Goal: Task Accomplishment & Management: Use online tool/utility

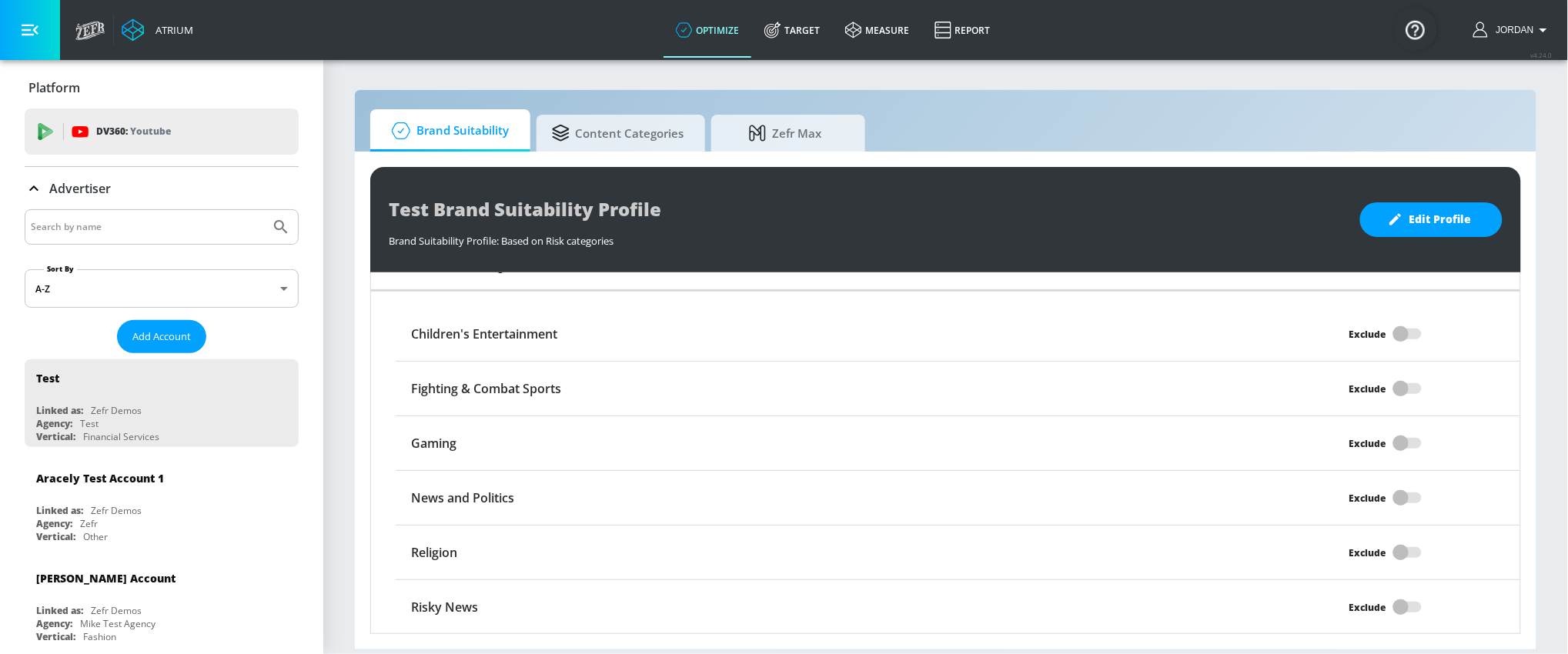
scroll to position [1230, 0]
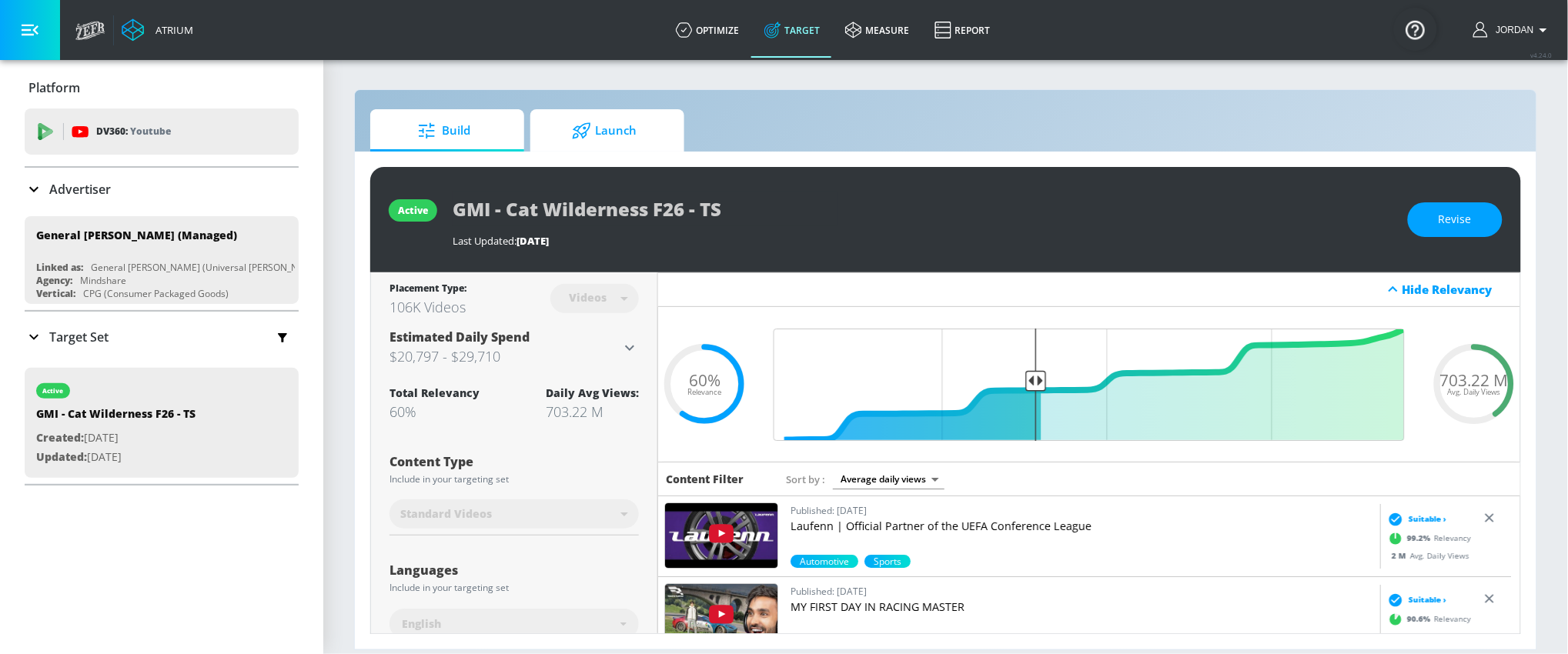
click at [591, 127] on icon at bounding box center [581, 130] width 19 height 17
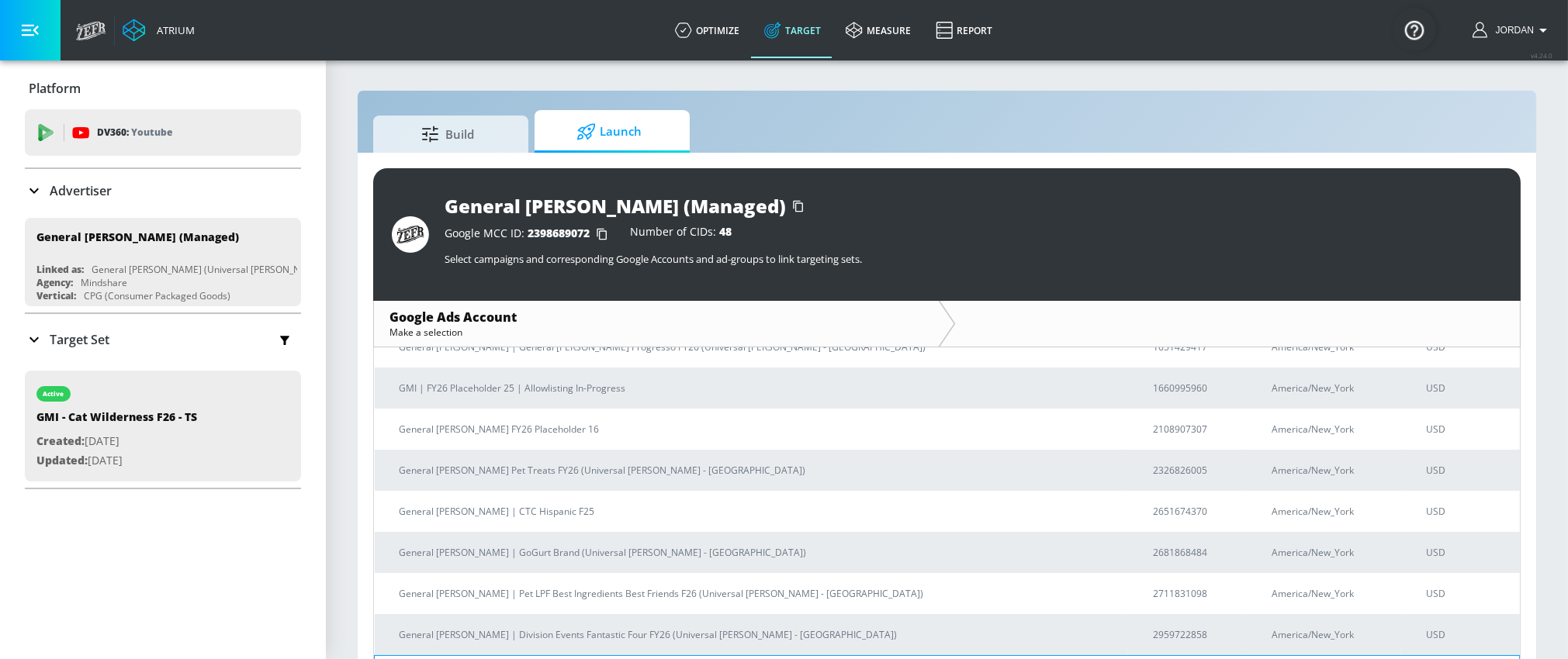
scroll to position [304, 0]
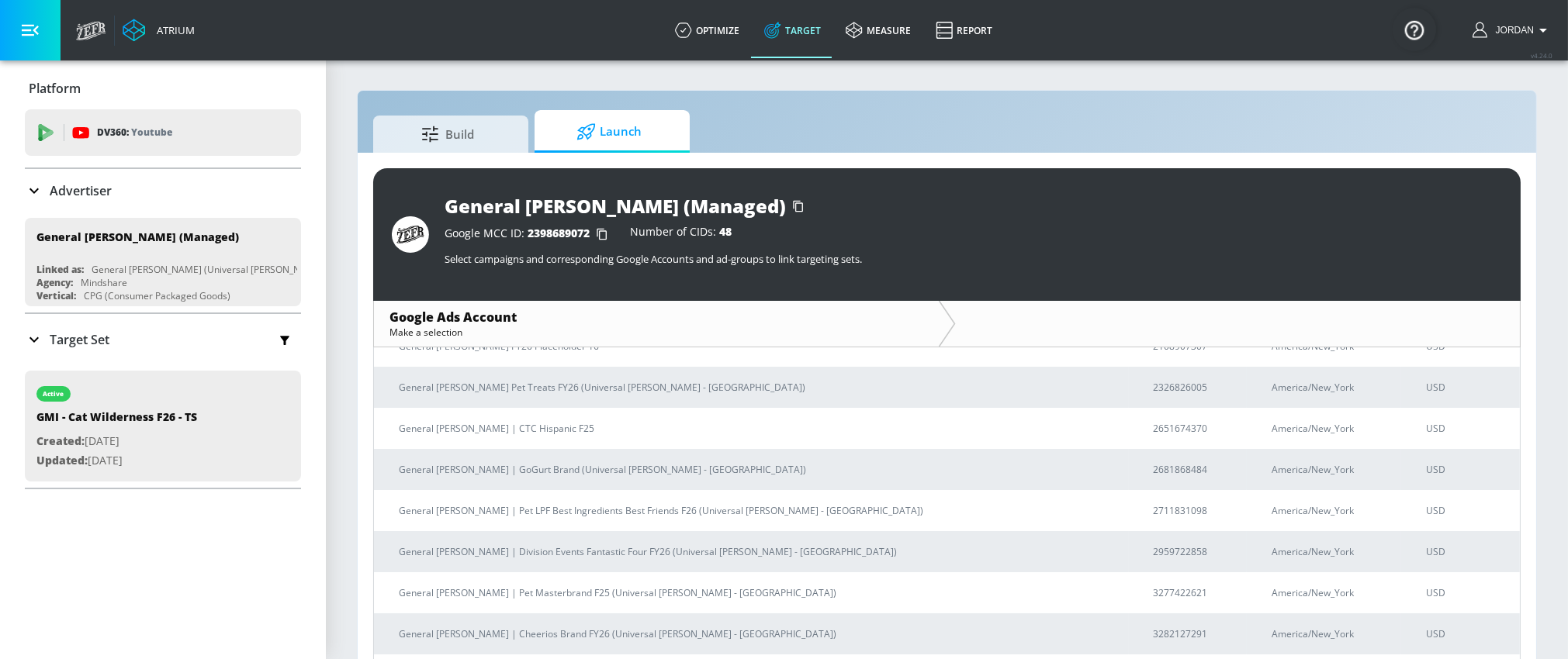
drag, startPoint x: 546, startPoint y: 474, endPoint x: 1019, endPoint y: 297, distance: 505.0
click at [546, 474] on p "General [PERSON_NAME] | GoGurt Brand (Universal [PERSON_NAME] - [GEOGRAPHIC_DAT…" at bounding box center [758, 470] width 718 height 16
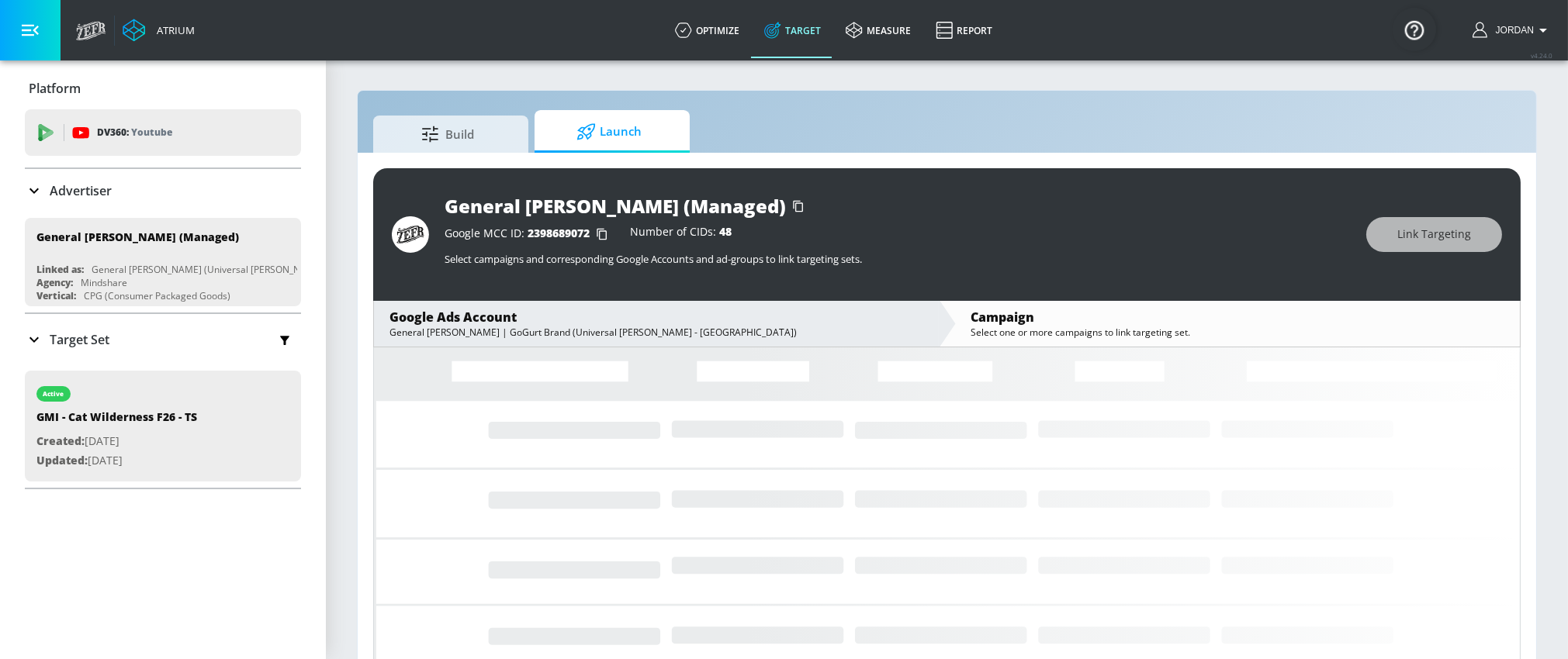
click at [659, 142] on span "Launch" at bounding box center [609, 131] width 118 height 37
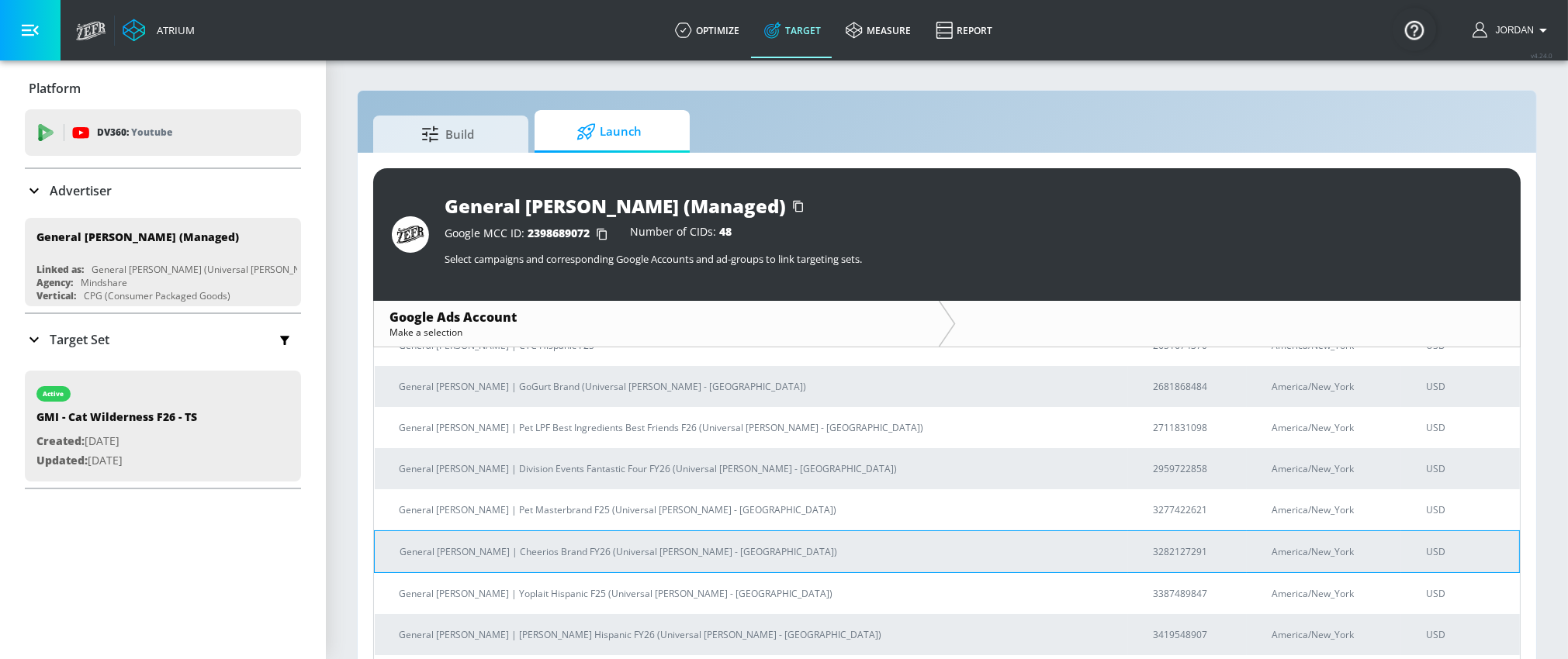
scroll to position [385, 0]
click at [568, 560] on p "General [PERSON_NAME] | Cheerios Brand FY26 (Universal [PERSON_NAME] - [GEOGRAP…" at bounding box center [757, 553] width 716 height 16
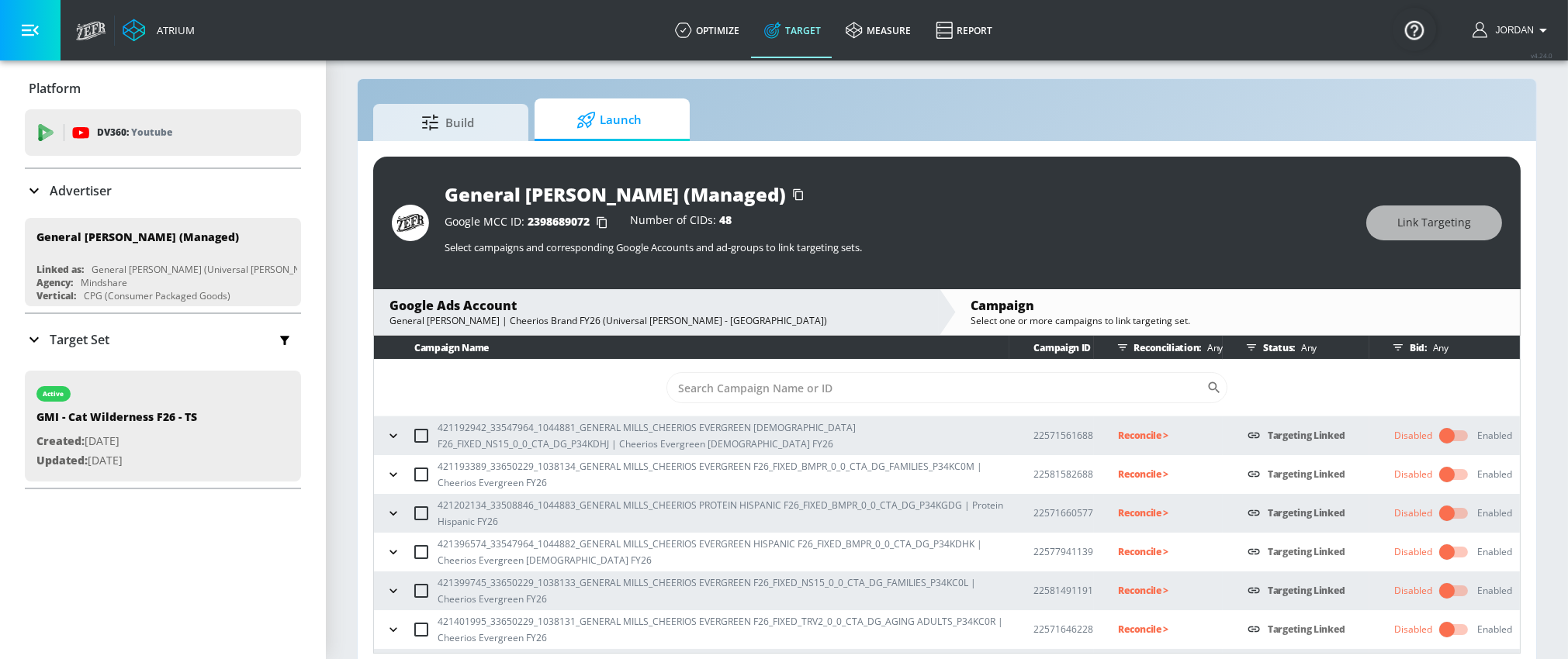
scroll to position [21, 0]
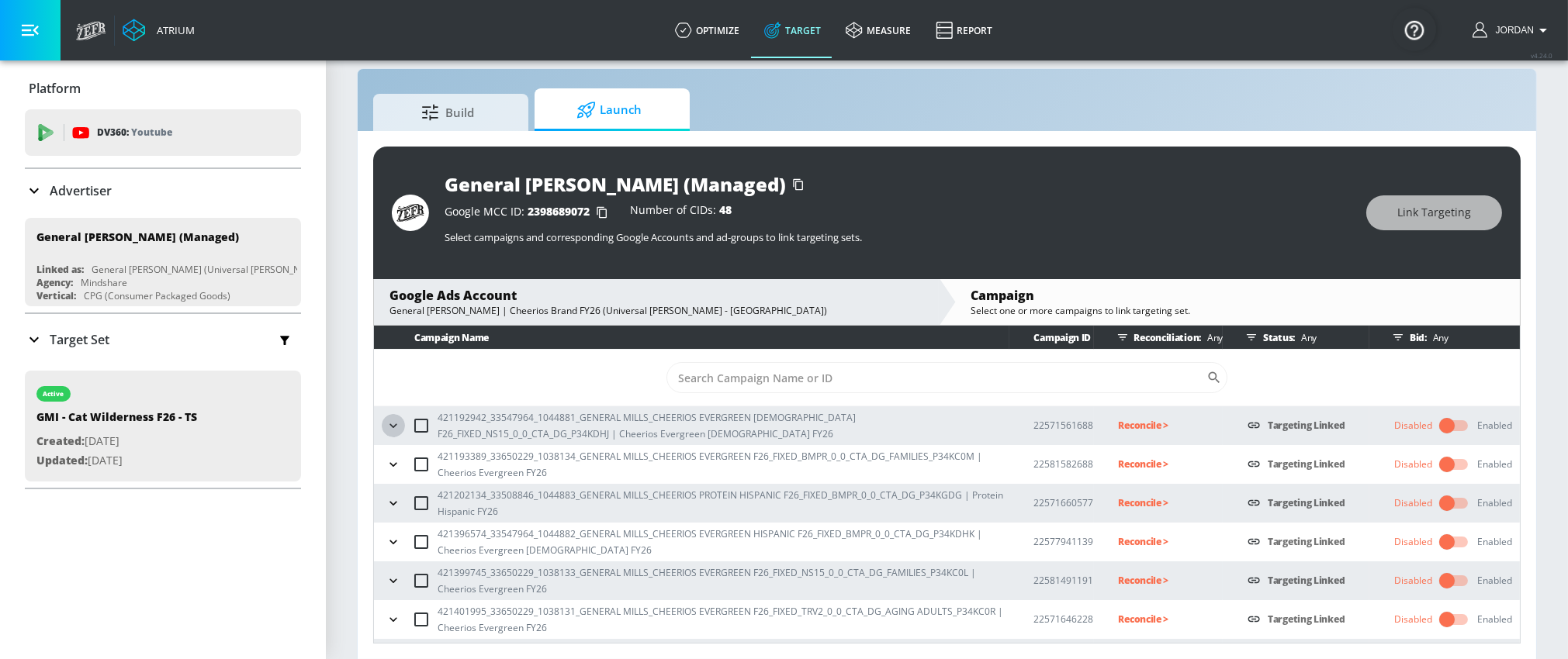
drag, startPoint x: 390, startPoint y: 420, endPoint x: 565, endPoint y: 418, distance: 175.0
click at [390, 421] on icon "button" at bounding box center [394, 426] width 16 height 16
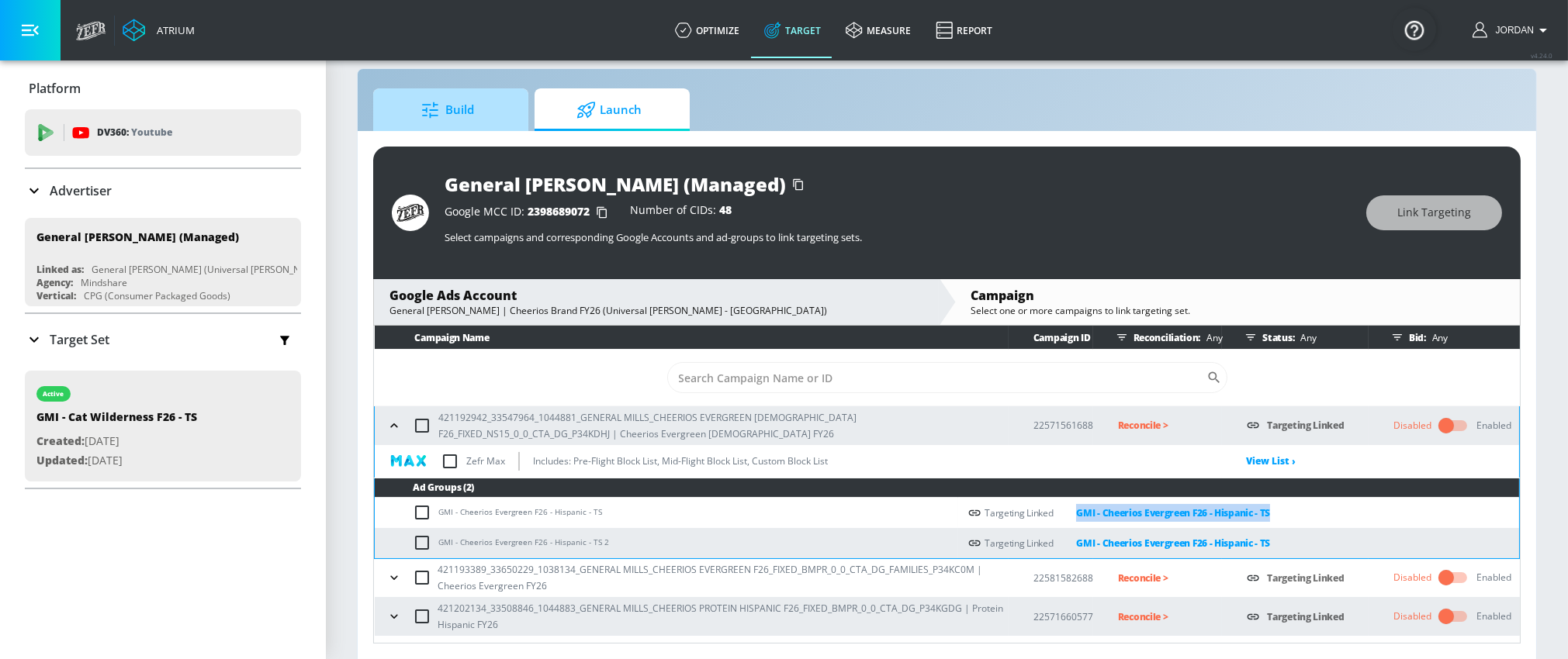
click at [483, 118] on span "Build" at bounding box center [448, 110] width 118 height 37
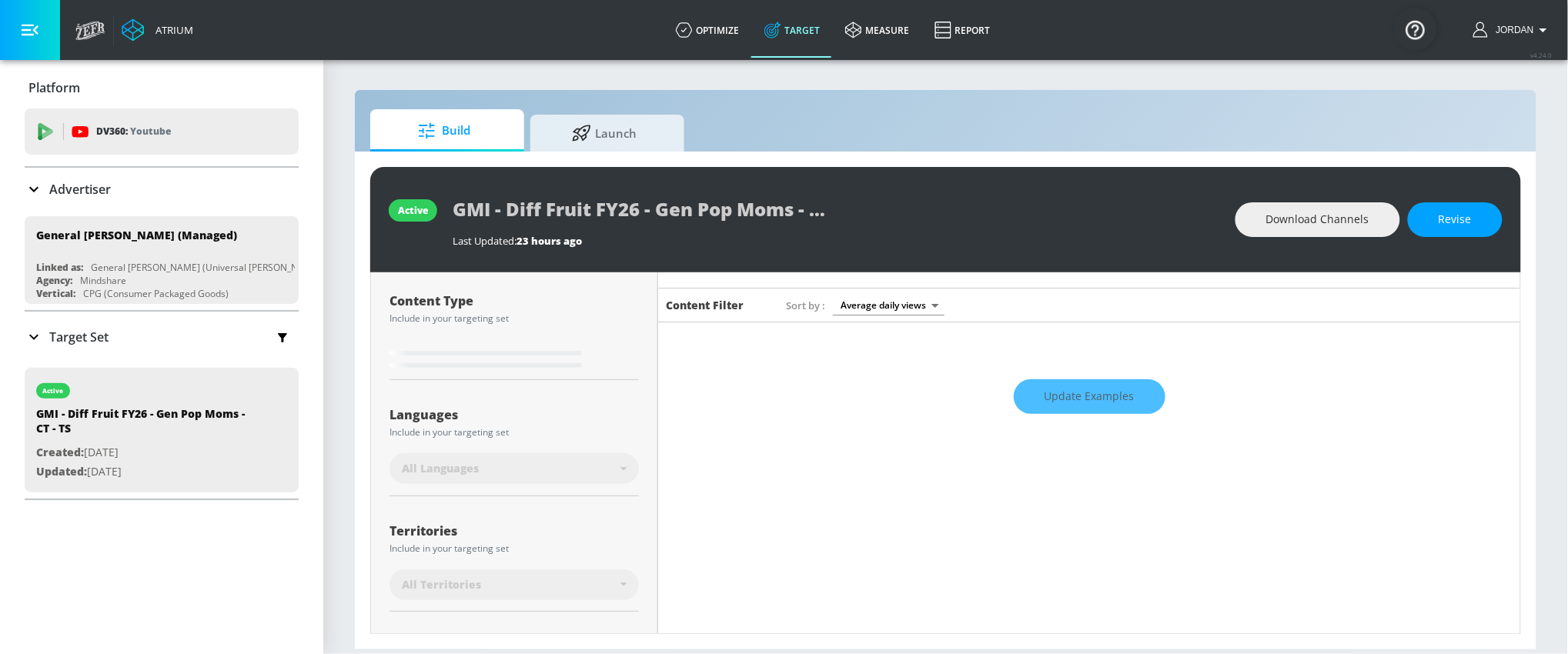
scroll to position [178, 0]
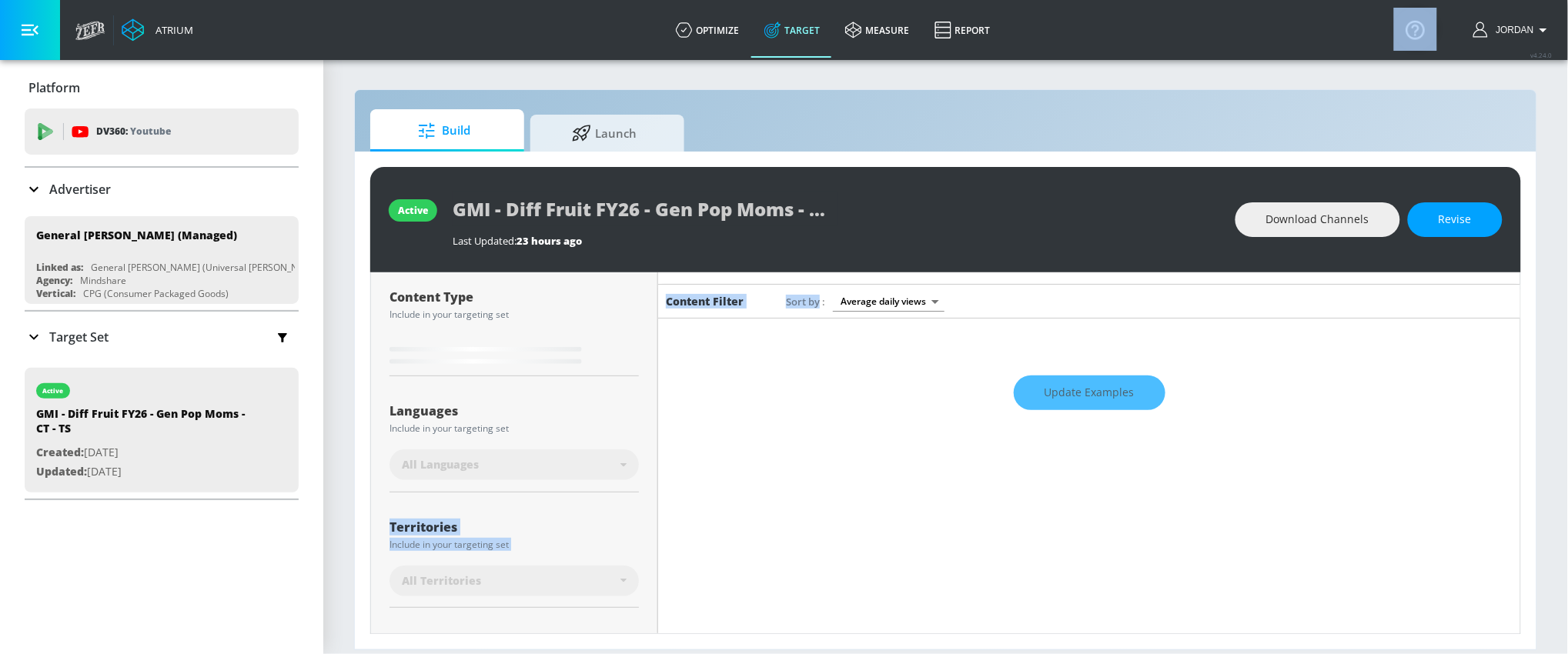
drag, startPoint x: 1063, startPoint y: 402, endPoint x: 517, endPoint y: 491, distance: 553.2
click at [516, 456] on div "Placement Type: Channels channels ​ Estimated Daily Spend Loading... Activation…" at bounding box center [945, 275] width 1149 height 361
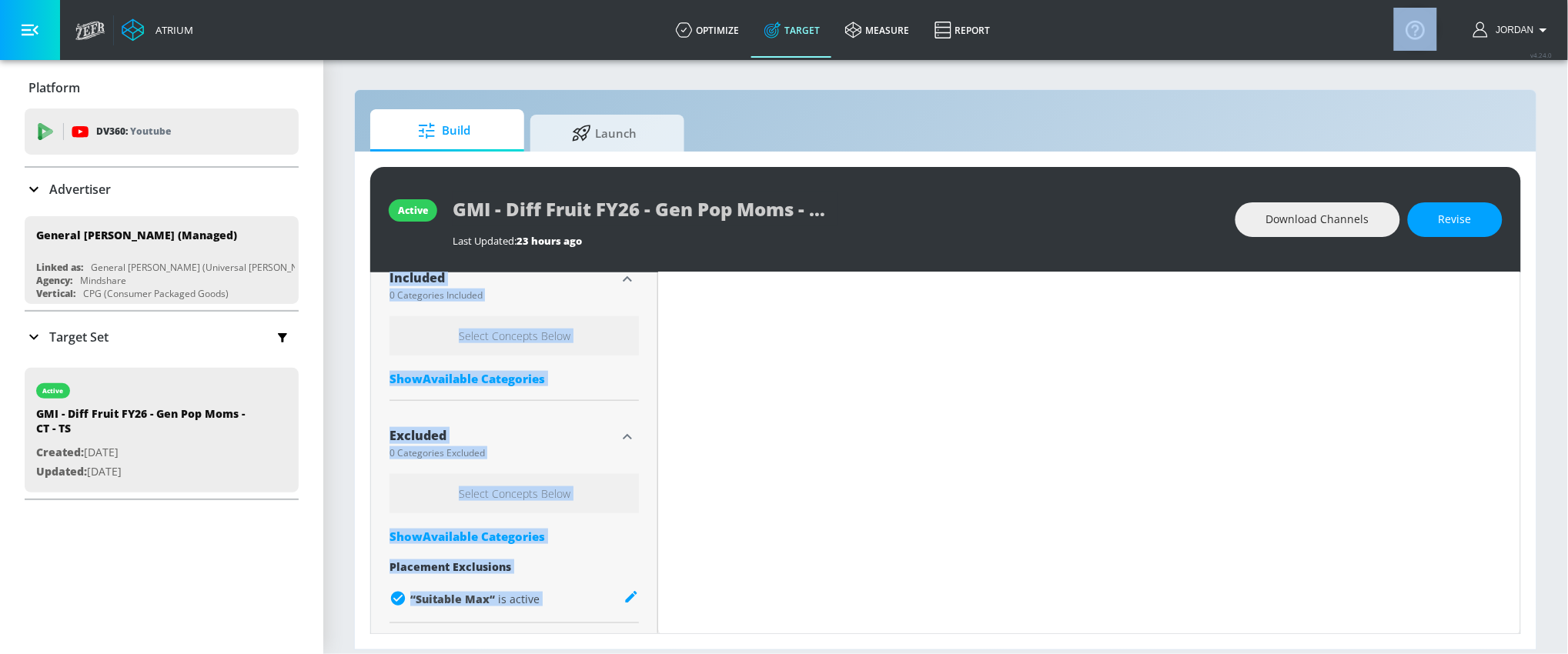
scroll to position [540, 0]
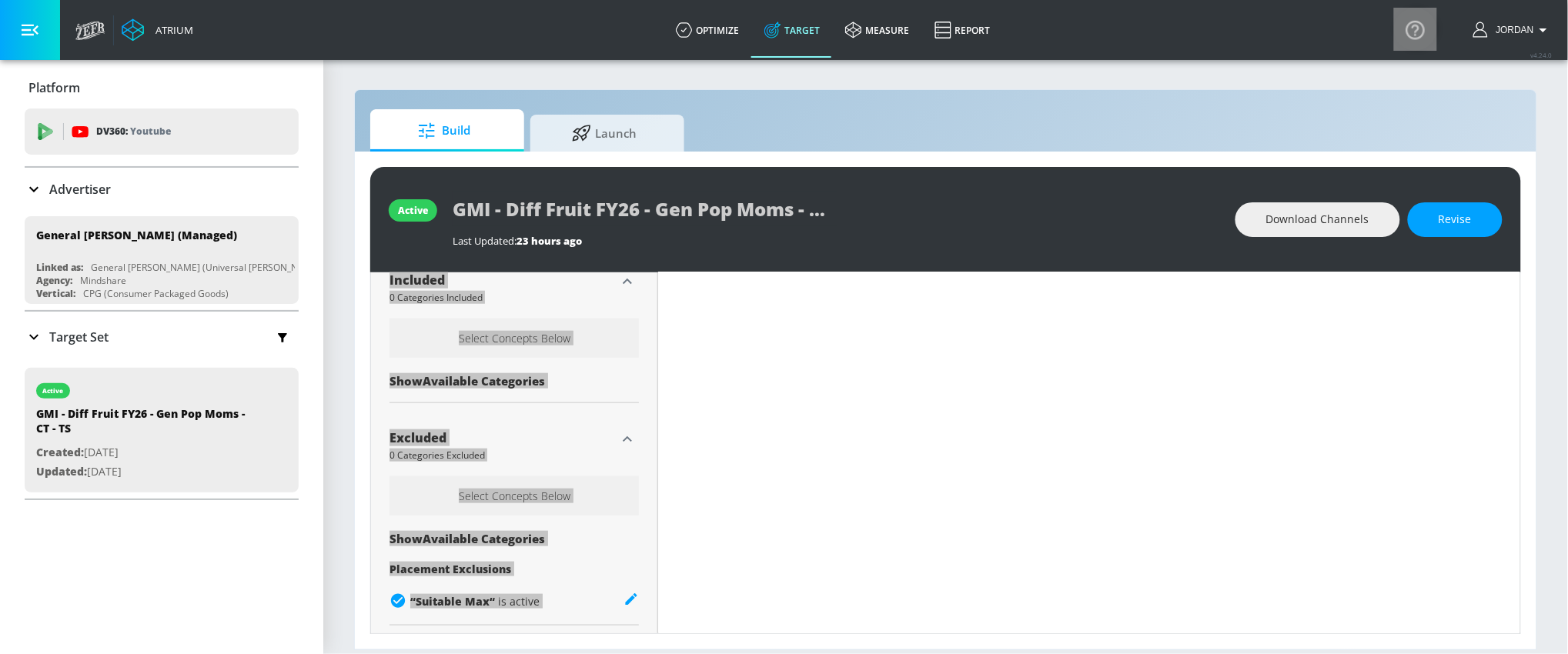
type input "0.5"
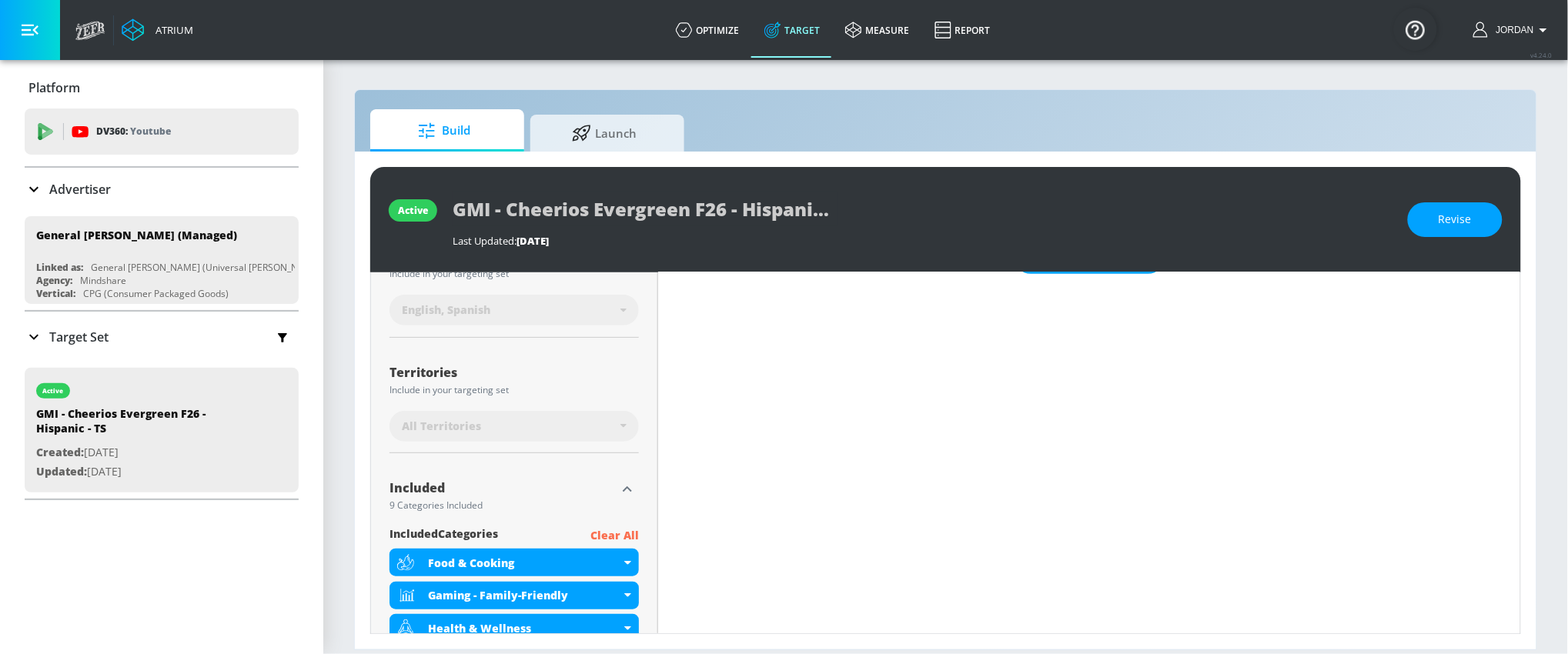
scroll to position [311, 0]
